Goal: Task Accomplishment & Management: Manage account settings

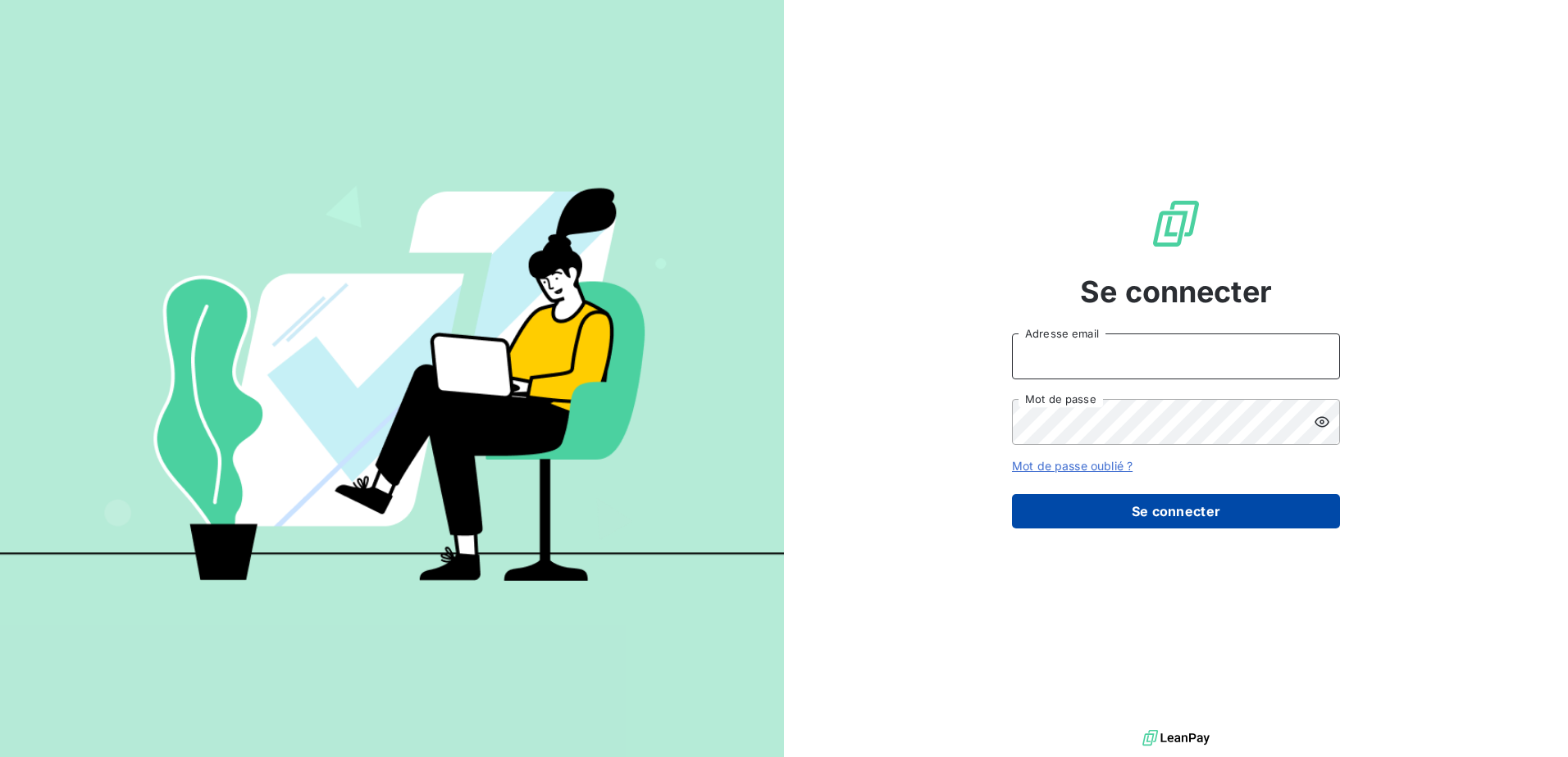
type input "[EMAIL_ADDRESS][DOMAIN_NAME]"
click at [1162, 505] on button "Se connecter" at bounding box center [1175, 511] width 328 height 34
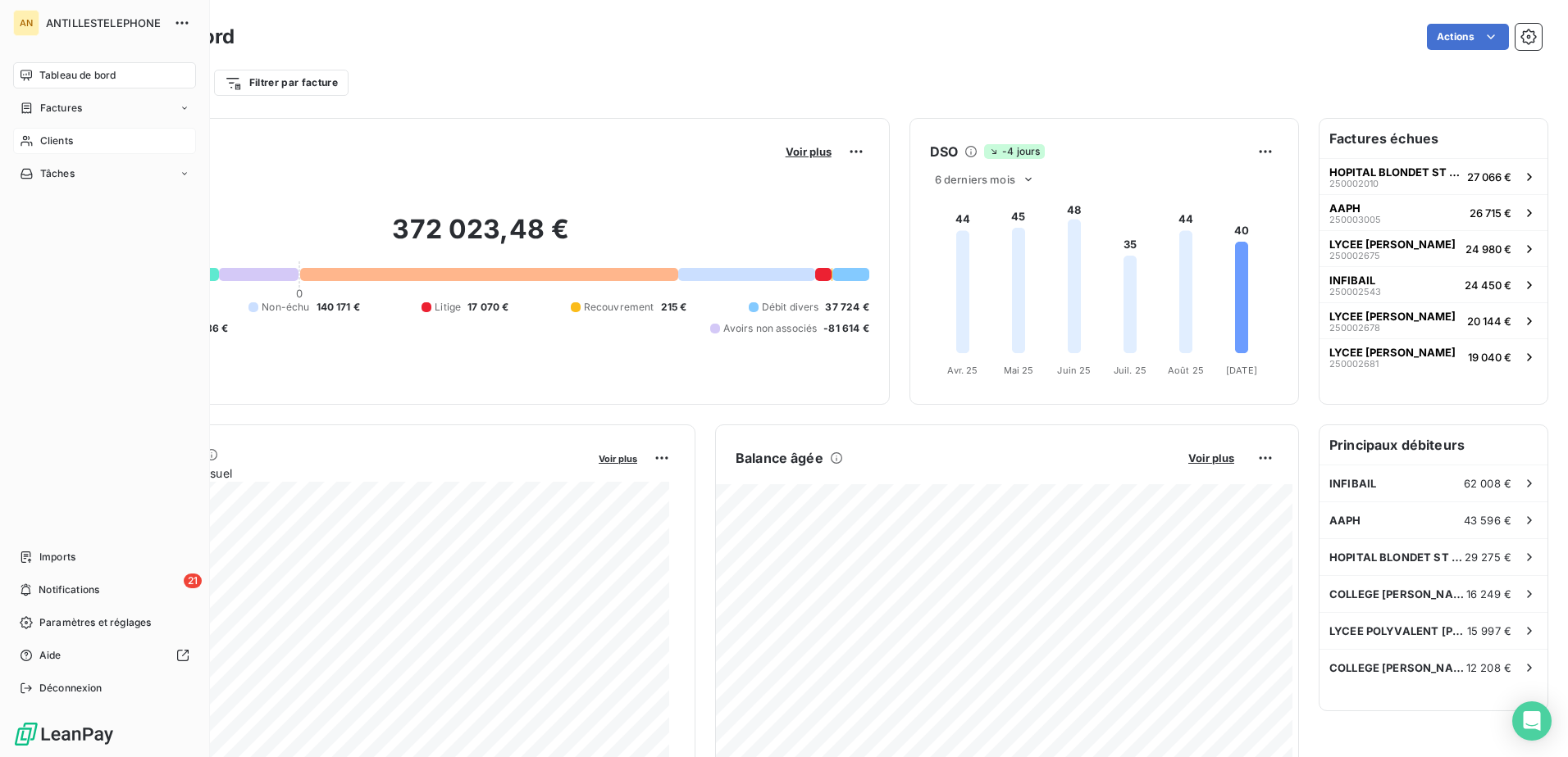
click at [31, 139] on icon at bounding box center [26, 141] width 14 height 13
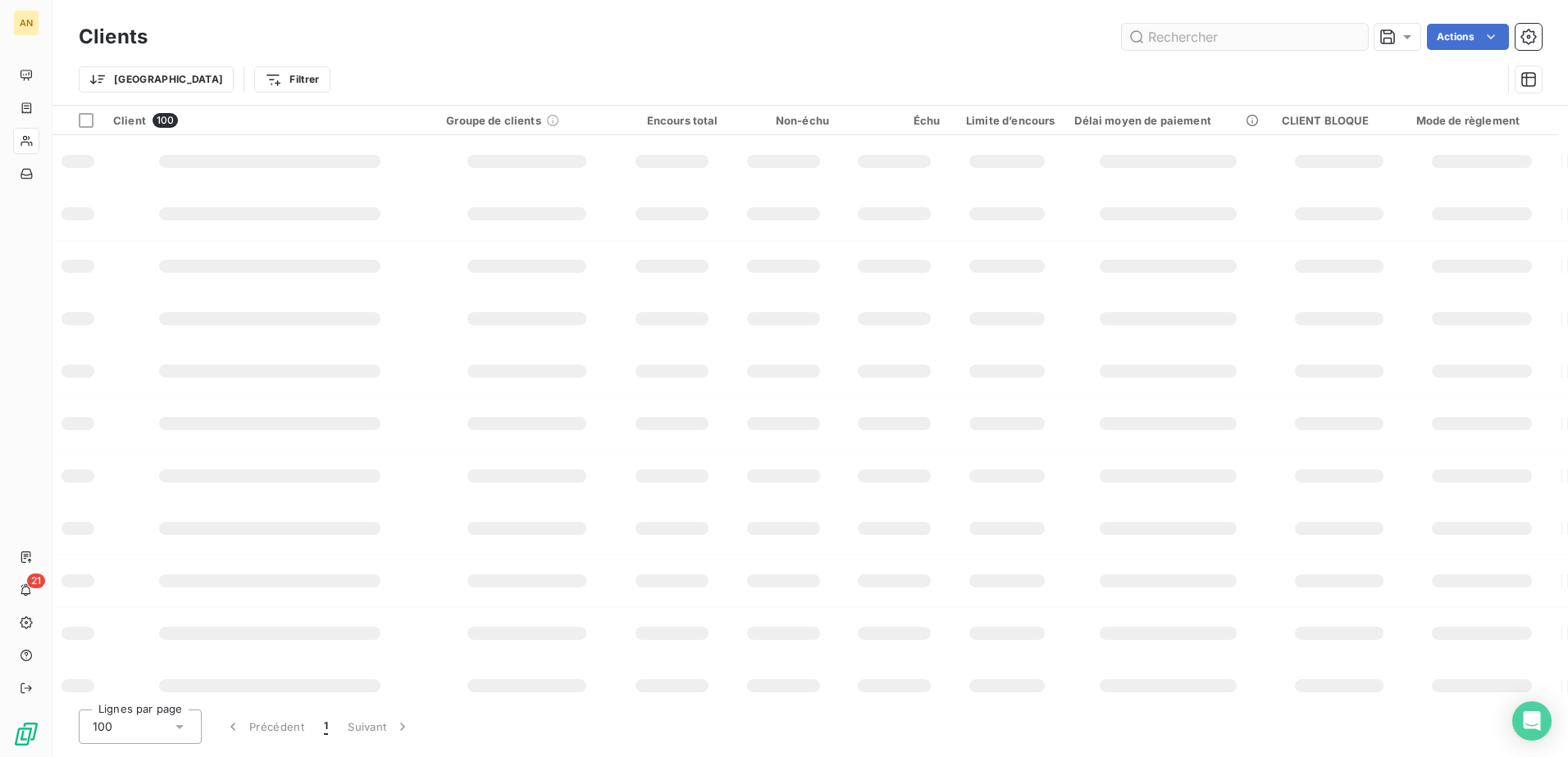
click at [1169, 36] on input "text" at bounding box center [1245, 37] width 246 height 26
type input "HOLDEX"
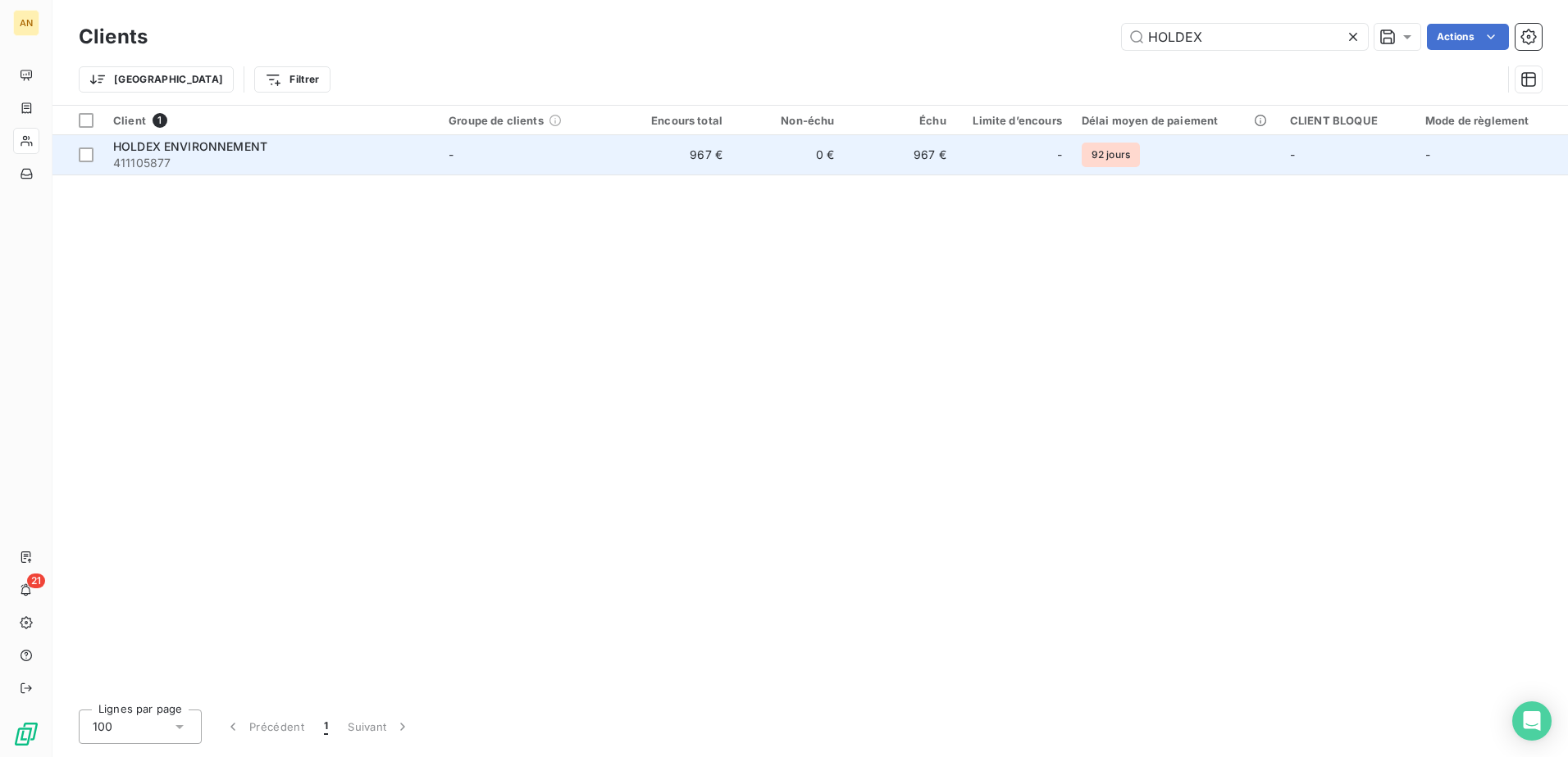
click at [717, 169] on td "967 €" at bounding box center [677, 154] width 112 height 39
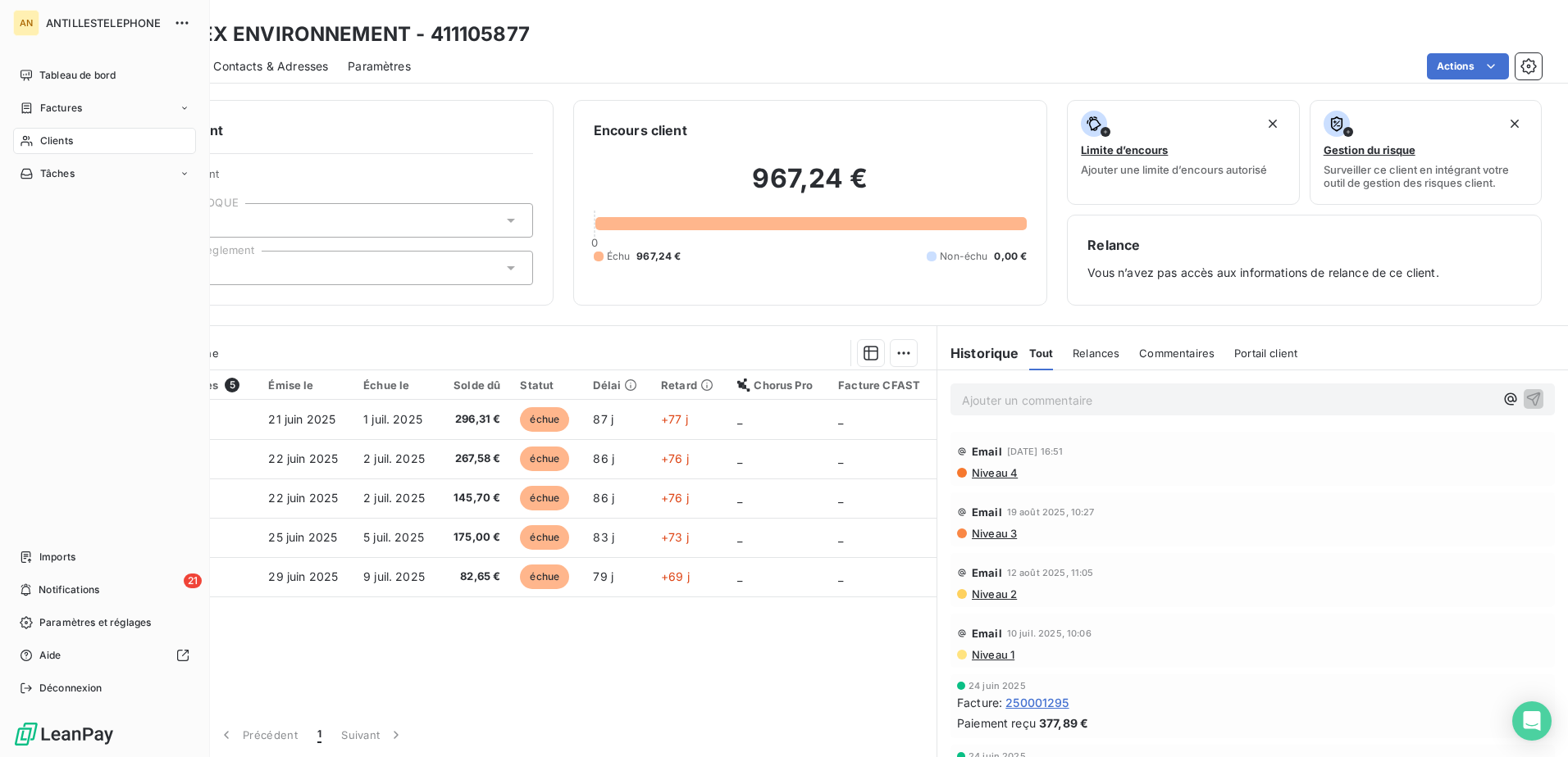
click at [57, 140] on span "Clients" at bounding box center [56, 141] width 33 height 15
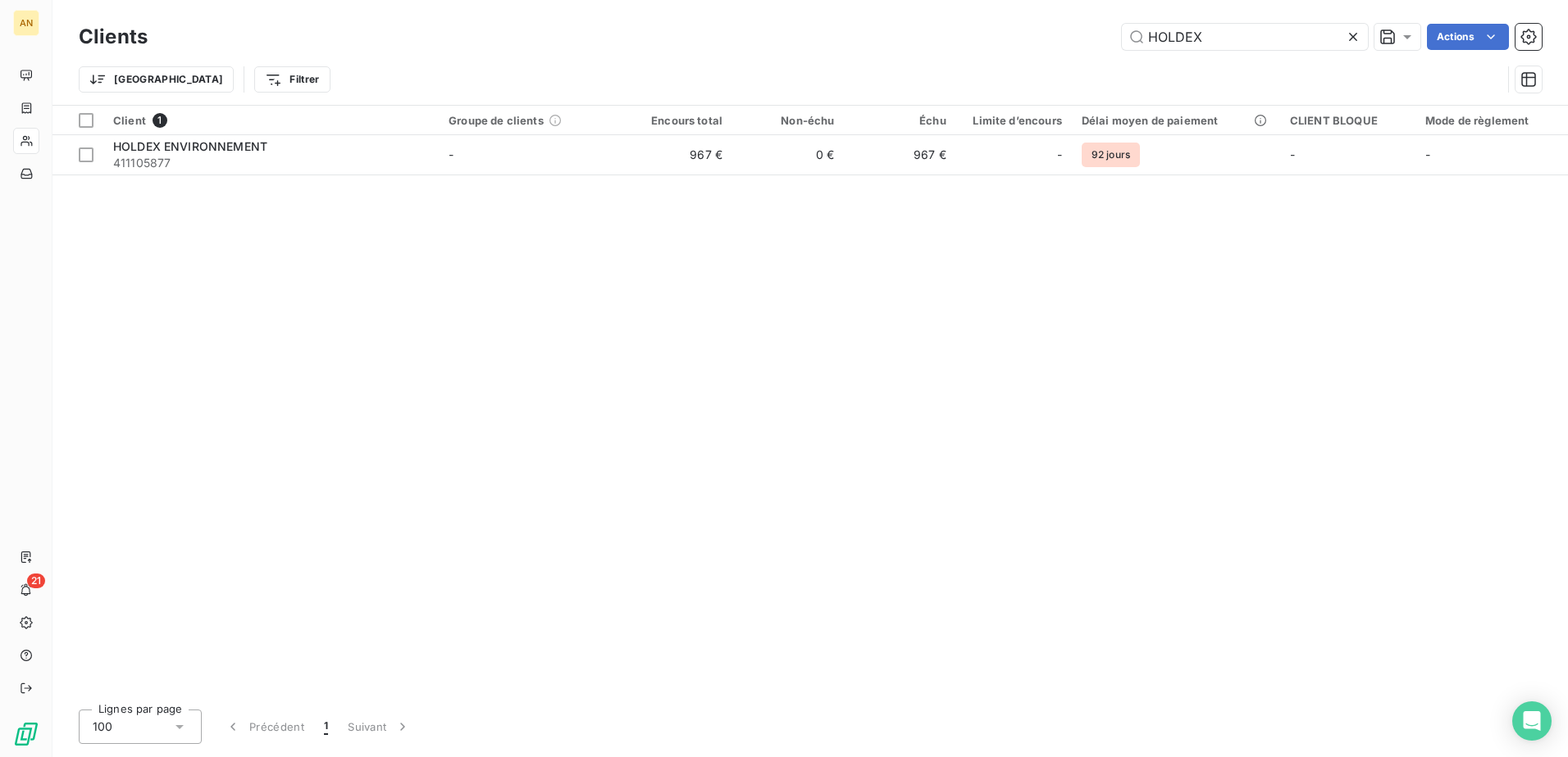
drag, startPoint x: 1223, startPoint y: 33, endPoint x: 1096, endPoint y: 33, distance: 127.0
click at [1096, 33] on div "HOLDEX Actions" at bounding box center [854, 37] width 1374 height 26
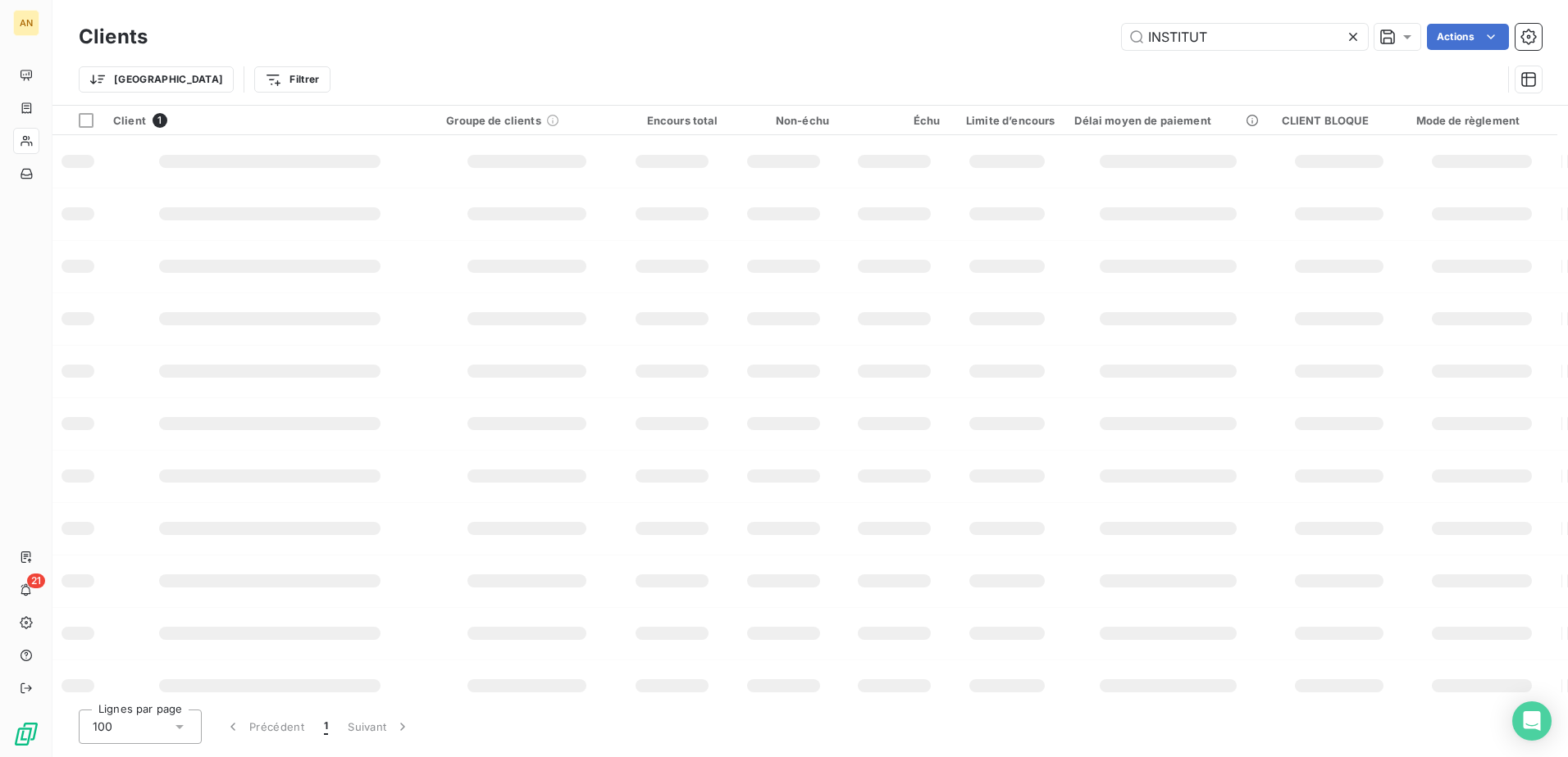
type input "INSTITUT"
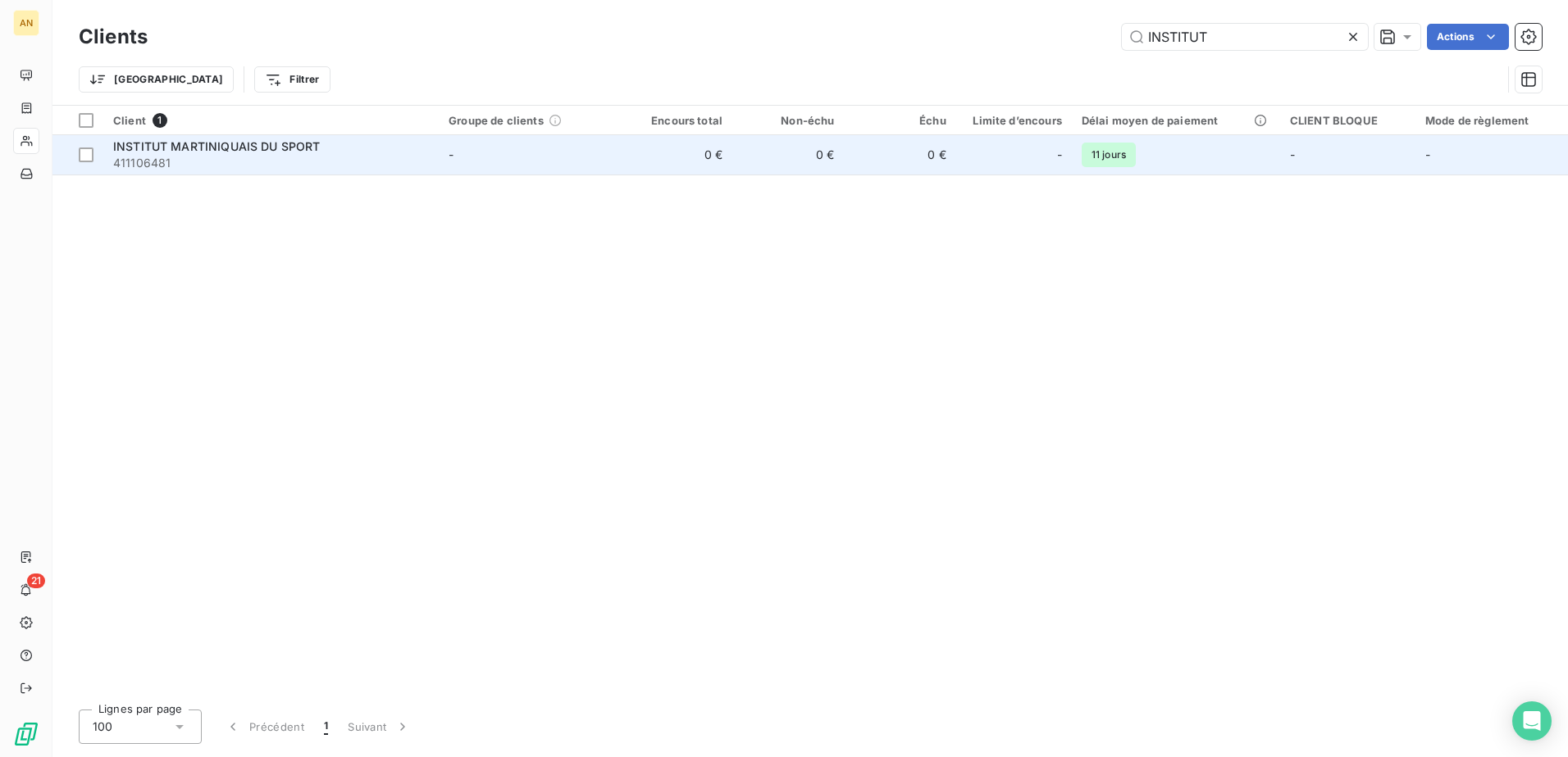
click at [956, 152] on td "0 €" at bounding box center [900, 154] width 112 height 39
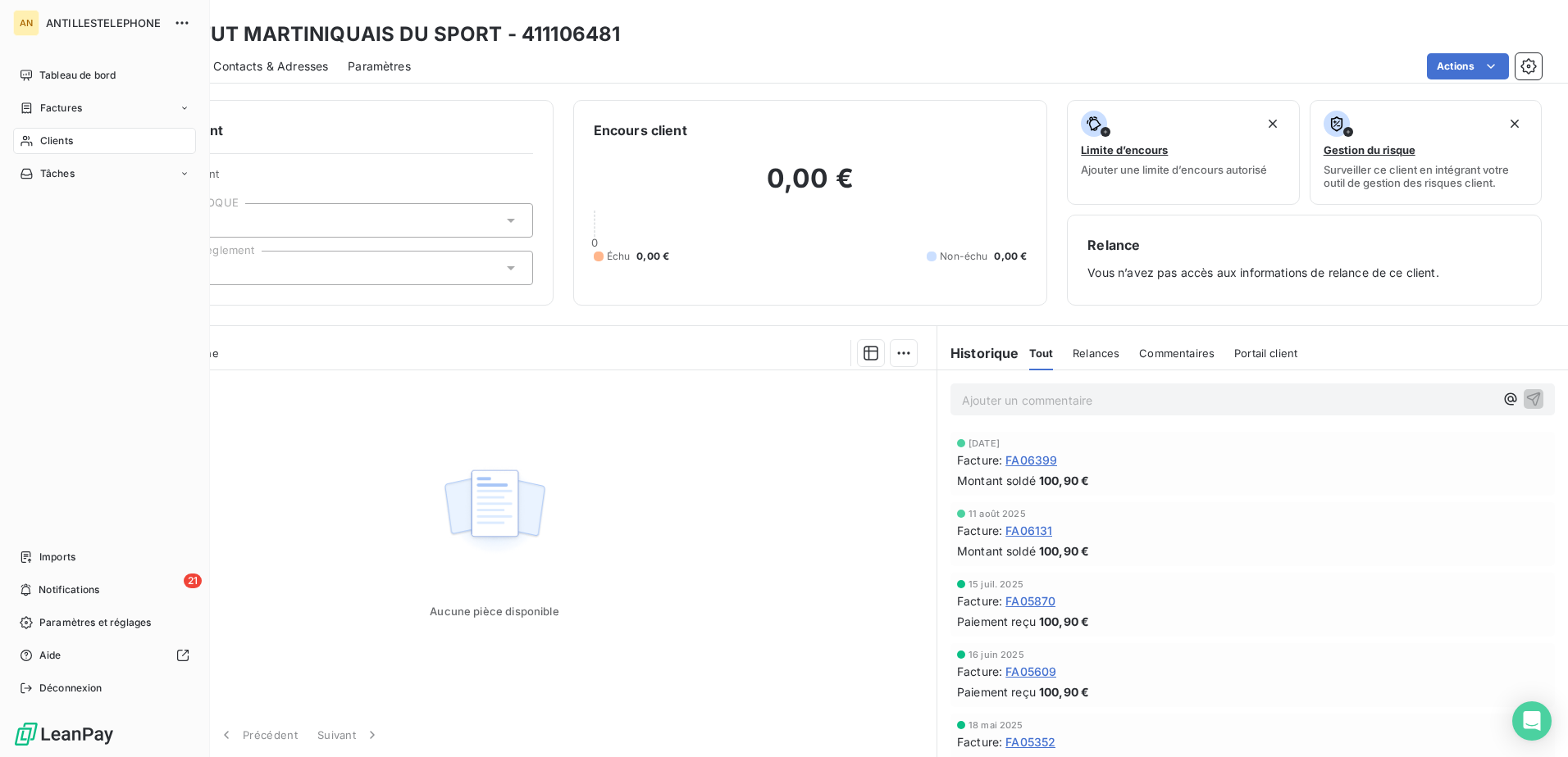
click at [34, 135] on div "Clients" at bounding box center [104, 140] width 183 height 26
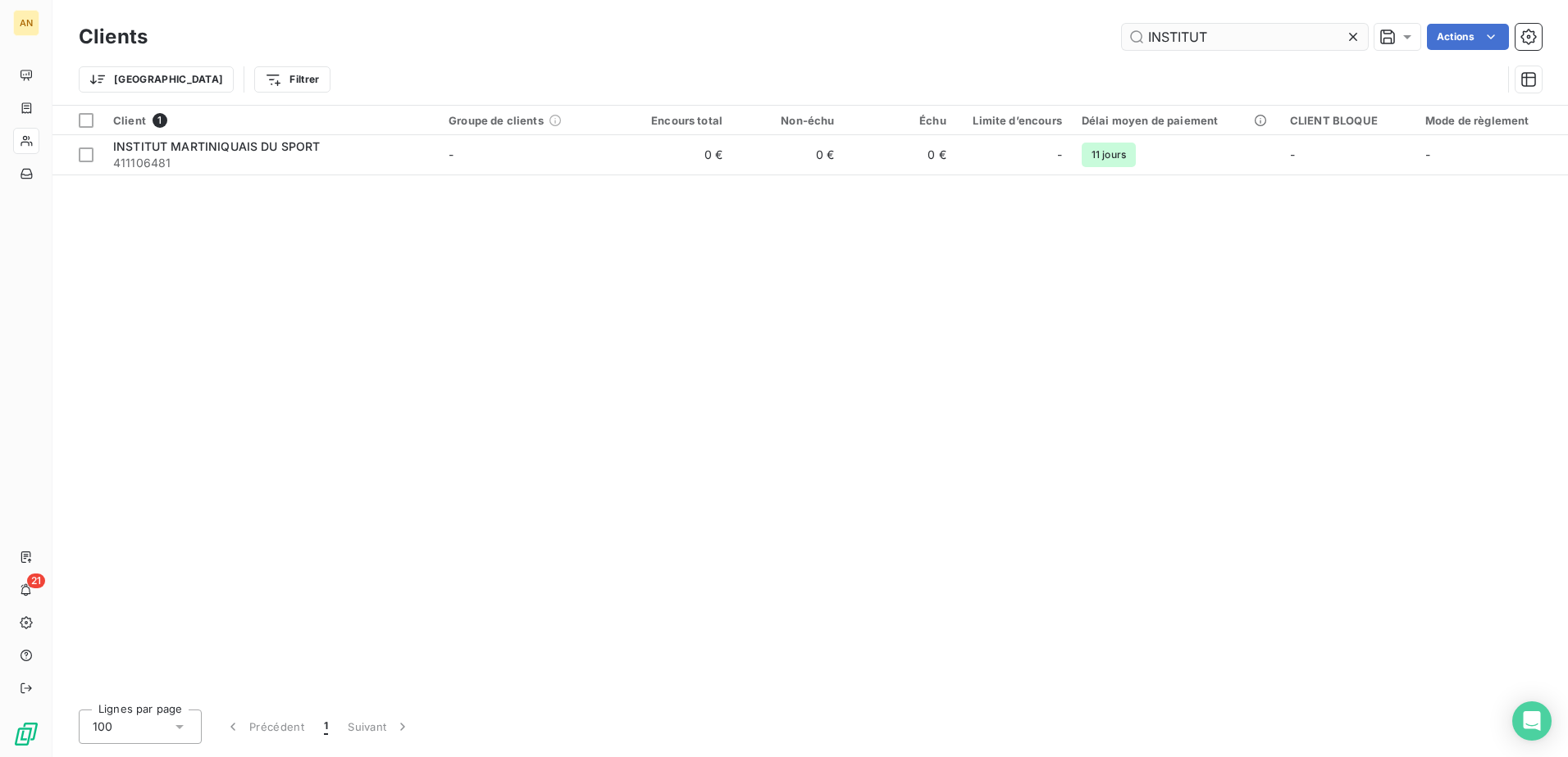
drag, startPoint x: 1240, startPoint y: 38, endPoint x: 1138, endPoint y: 37, distance: 102.0
click at [1138, 37] on input "INSTITUT" at bounding box center [1245, 37] width 246 height 26
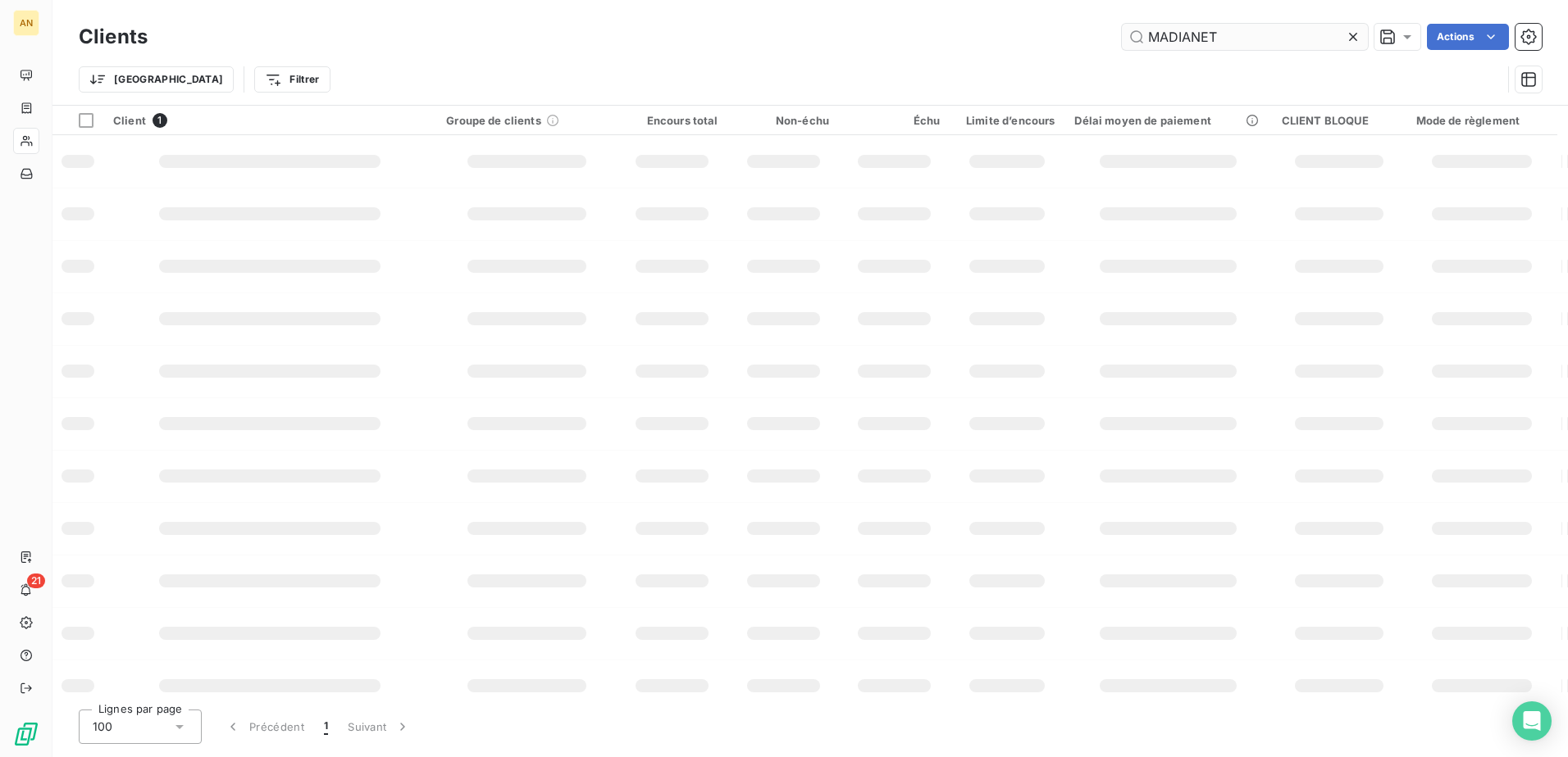
type input "MADIANET"
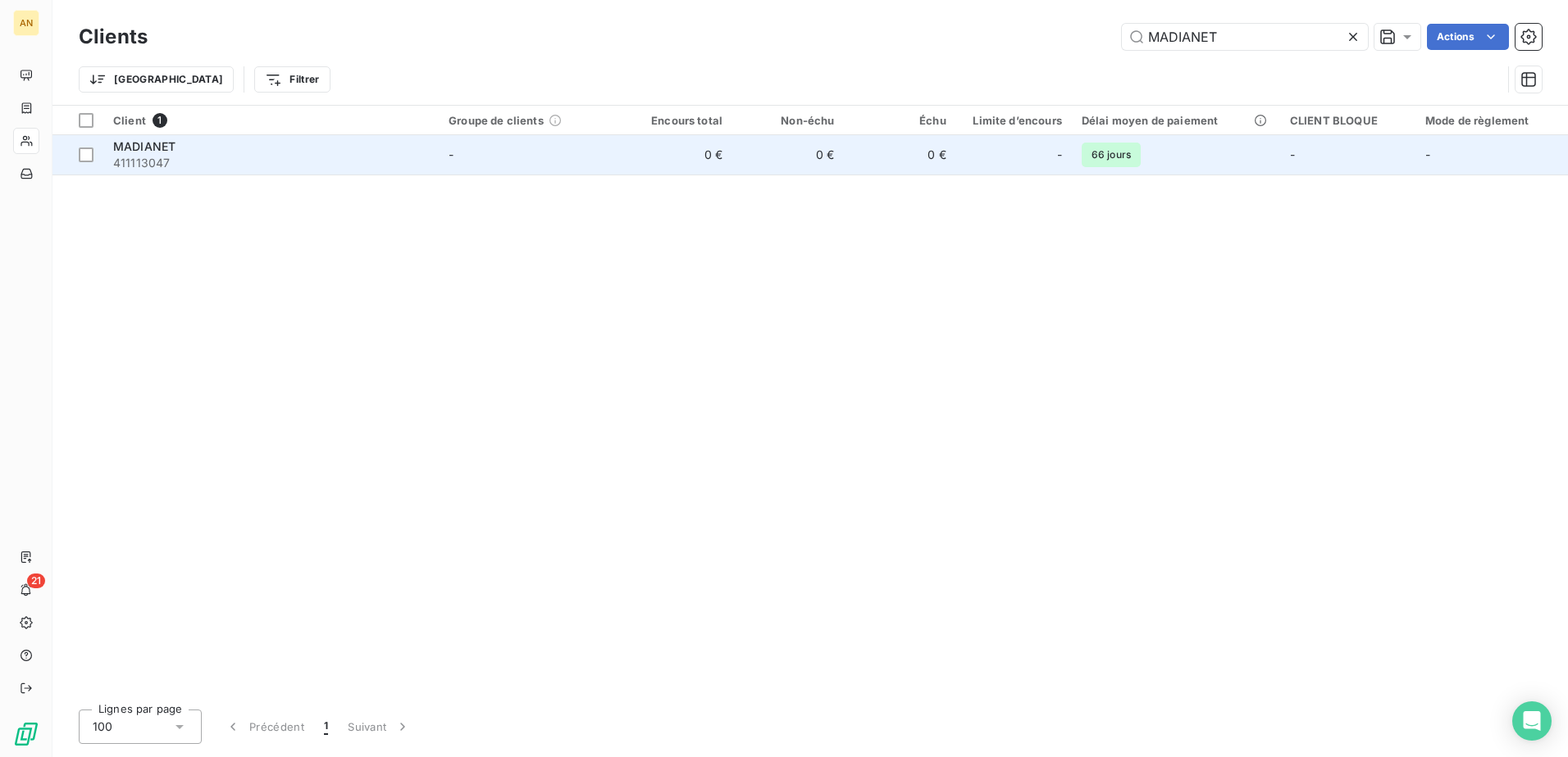
click at [1019, 144] on div "-" at bounding box center [1013, 154] width 96 height 26
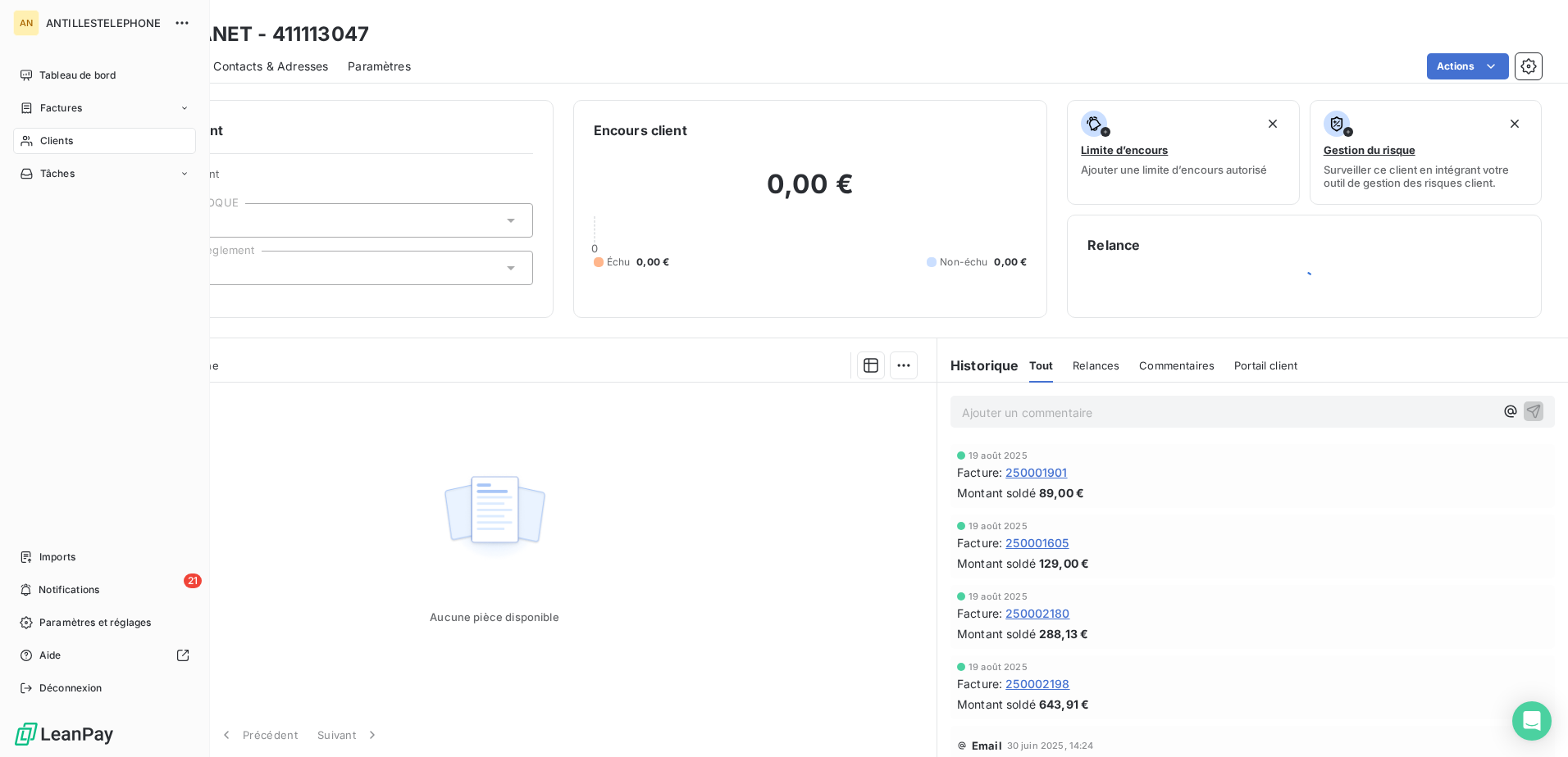
click at [52, 130] on div "Clients" at bounding box center [104, 140] width 183 height 26
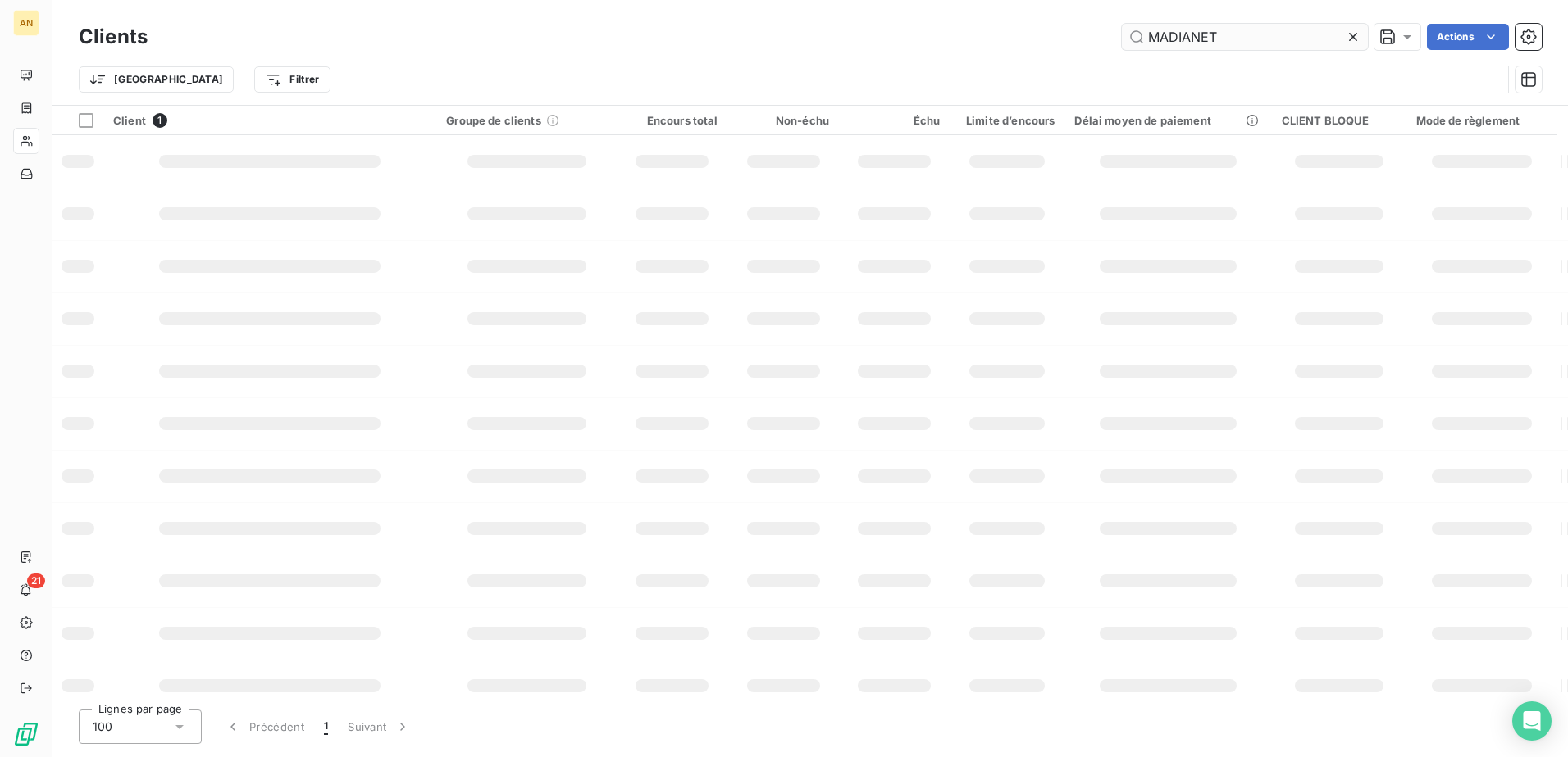
click at [1247, 39] on input "MADIANET" at bounding box center [1245, 37] width 246 height 26
type input "MG EXPERTI"
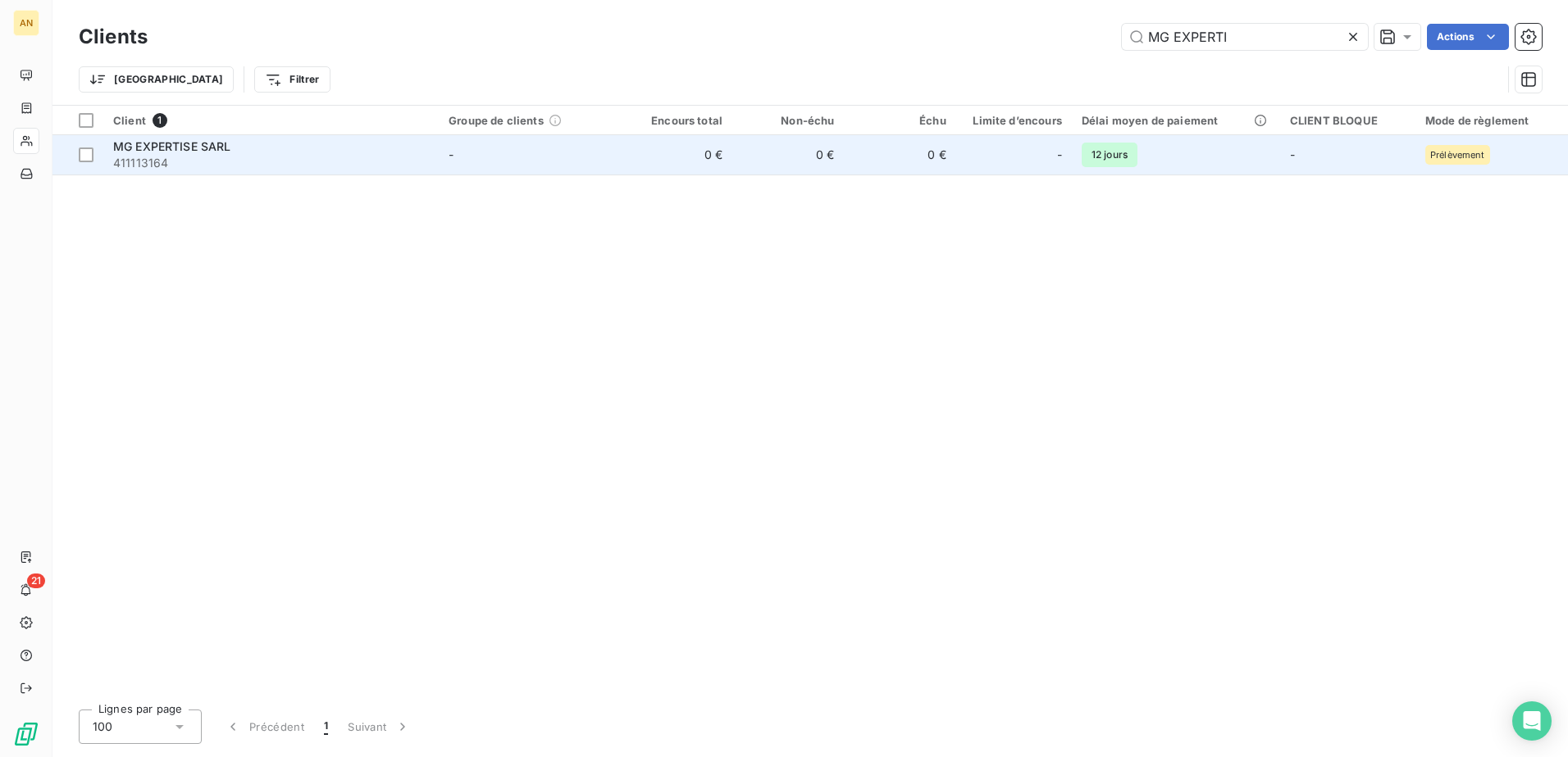
click at [790, 157] on td "0 €" at bounding box center [788, 154] width 112 height 39
